Goal: Download file/media

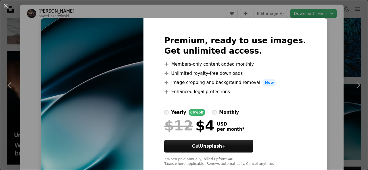
click at [326, 60] on div "An X shape Premium, ready to use images. Get unlimited access. A plus sign Memb…" at bounding box center [184, 85] width 368 height 170
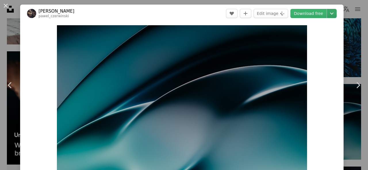
click at [328, 18] on button "Chevron down" at bounding box center [332, 13] width 10 height 9
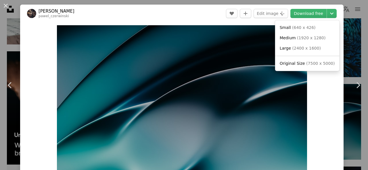
click at [314, 110] on dialog "An X shape Chevron left Chevron right [PERSON_NAME] pawel_czerwinski A heart A …" at bounding box center [184, 85] width 368 height 170
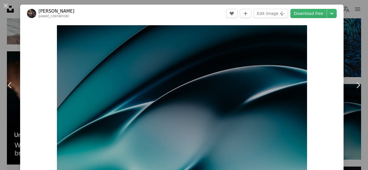
click at [358, 55] on div "An X shape Chevron left Chevron right [PERSON_NAME] pawel_czerwinski A heart A …" at bounding box center [184, 85] width 368 height 170
